Goal: Transaction & Acquisition: Purchase product/service

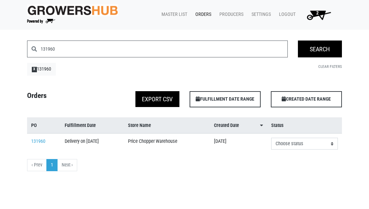
click at [267, 35] on body "Growers Hub 2 Master List Orders Producers Settings Logout 2 131960 Search Sear…" at bounding box center [184, 104] width 369 height 209
click at [315, 13] on span "2" at bounding box center [317, 15] width 38 height 12
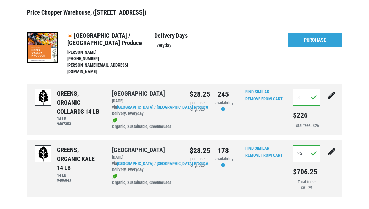
scroll to position [70, 0]
click at [330, 92] on icon "submit" at bounding box center [331, 95] width 7 height 7
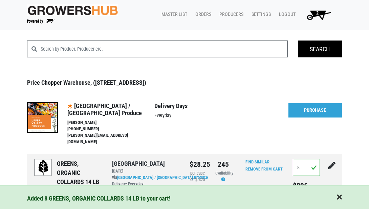
click at [340, 197] on span "button" at bounding box center [339, 197] width 5 height 7
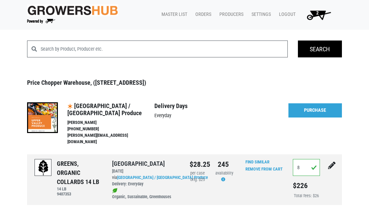
click at [331, 162] on icon "submit" at bounding box center [331, 165] width 7 height 7
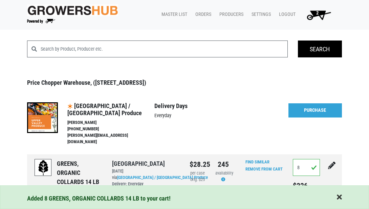
click at [337, 195] on span "button" at bounding box center [339, 197] width 5 height 7
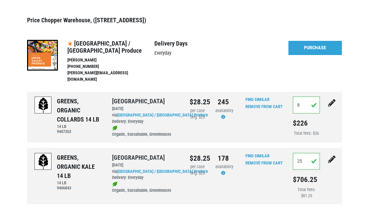
scroll to position [66, 0]
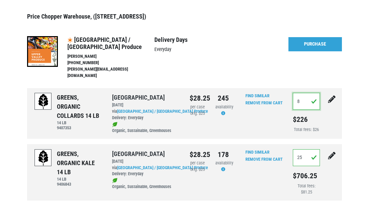
click at [306, 93] on input "8" at bounding box center [306, 101] width 27 height 17
type input "0"
click at [307, 150] on input "25" at bounding box center [306, 158] width 27 height 17
type input "2"
type input "0"
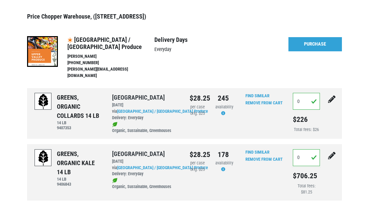
click at [327, 150] on button "submit" at bounding box center [331, 160] width 17 height 21
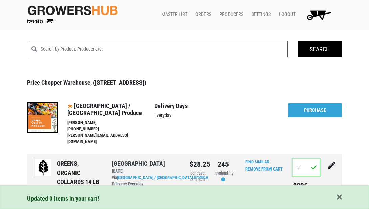
click at [303, 161] on input "8" at bounding box center [306, 167] width 27 height 17
click at [339, 198] on span "button" at bounding box center [339, 197] width 5 height 7
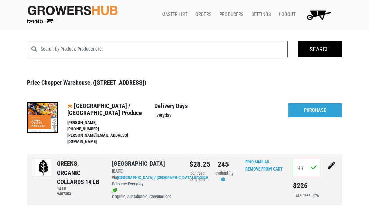
click at [315, 15] on span "1" at bounding box center [317, 15] width 38 height 12
click at [304, 164] on input "8" at bounding box center [306, 167] width 27 height 17
click at [330, 162] on icon "submit" at bounding box center [331, 165] width 7 height 7
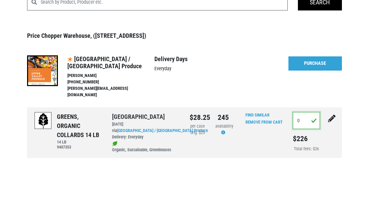
scroll to position [47, 0]
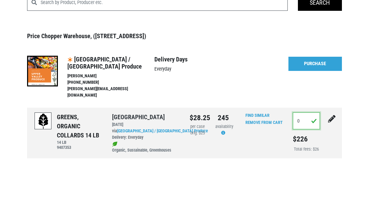
type input "0"
click at [331, 115] on icon "submit" at bounding box center [331, 118] width 7 height 7
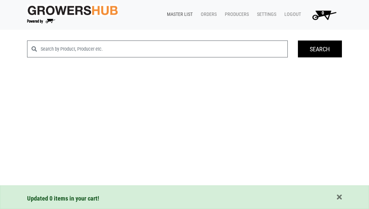
click at [179, 13] on link "Master List" at bounding box center [178, 14] width 34 height 13
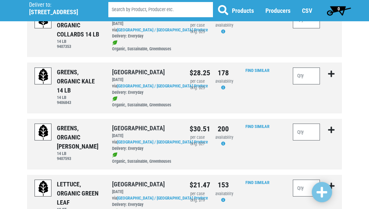
scroll to position [82, 0]
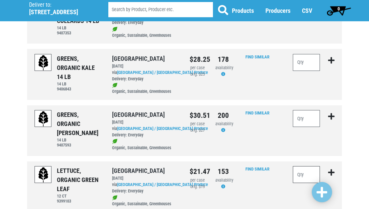
click at [302, 174] on input "number" at bounding box center [306, 174] width 27 height 17
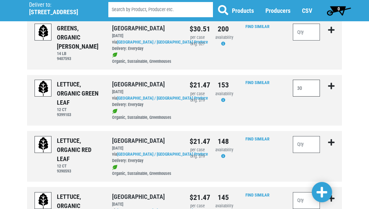
scroll to position [175, 0]
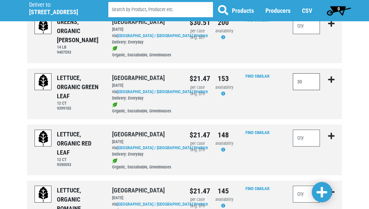
type input "30"
click at [306, 130] on input "number" at bounding box center [306, 138] width 27 height 17
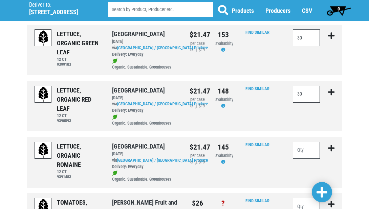
scroll to position [224, 0]
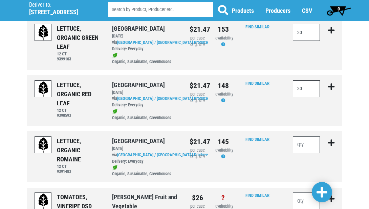
type input "30"
click at [304, 142] on input "number" at bounding box center [306, 145] width 27 height 17
type input "35"
click at [324, 189] on span at bounding box center [321, 193] width 11 height 12
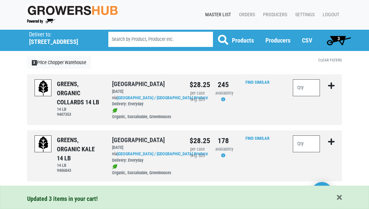
scroll to position [0, 0]
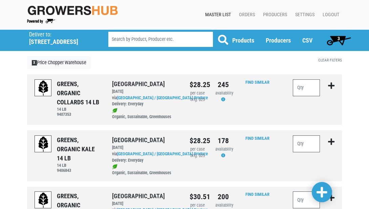
click at [337, 40] on span "3" at bounding box center [338, 38] width 2 height 5
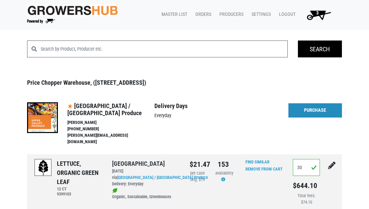
click at [313, 111] on link "Purchase" at bounding box center [314, 111] width 53 height 14
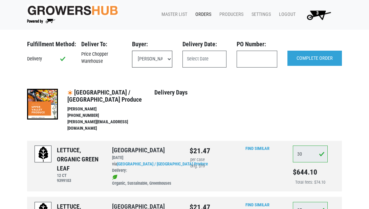
select select "eadb7b86-3440-4ccf-b1a2-9cf7cd704454"
click at [223, 61] on input "text" at bounding box center [204, 59] width 44 height 17
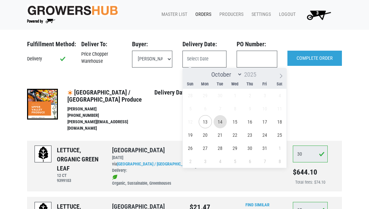
click at [220, 119] on span "14" at bounding box center [220, 121] width 13 height 13
type input "2025-10-14"
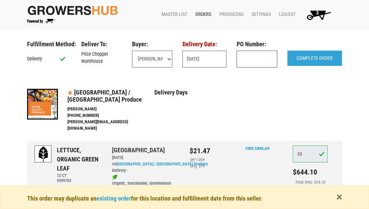
click at [245, 62] on input "text" at bounding box center [257, 59] width 41 height 17
type input "131651"
click at [318, 57] on input "COMPLETE ORDER" at bounding box center [314, 59] width 54 height 16
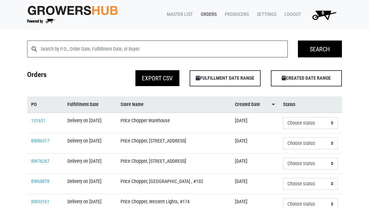
click at [147, 51] on input "search" at bounding box center [164, 49] width 247 height 17
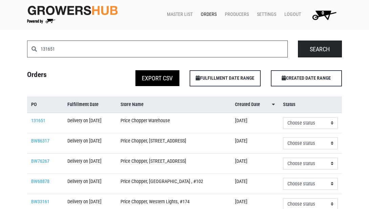
type input "131651"
click at [316, 47] on input "Search" at bounding box center [320, 49] width 44 height 17
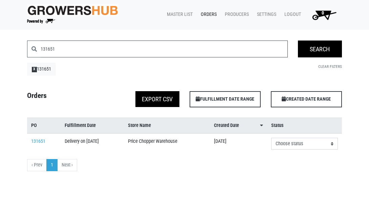
click at [66, 49] on input "131651" at bounding box center [164, 49] width 247 height 17
click at [208, 10] on link "Orders" at bounding box center [207, 14] width 24 height 13
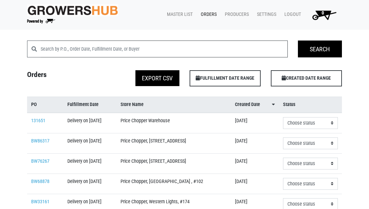
click at [134, 49] on input "search" at bounding box center [164, 49] width 247 height 17
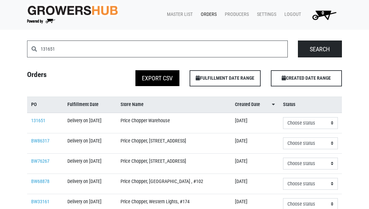
type input "131651"
click at [329, 47] on input "Search" at bounding box center [320, 49] width 44 height 17
